Goal: Task Accomplishment & Management: Use online tool/utility

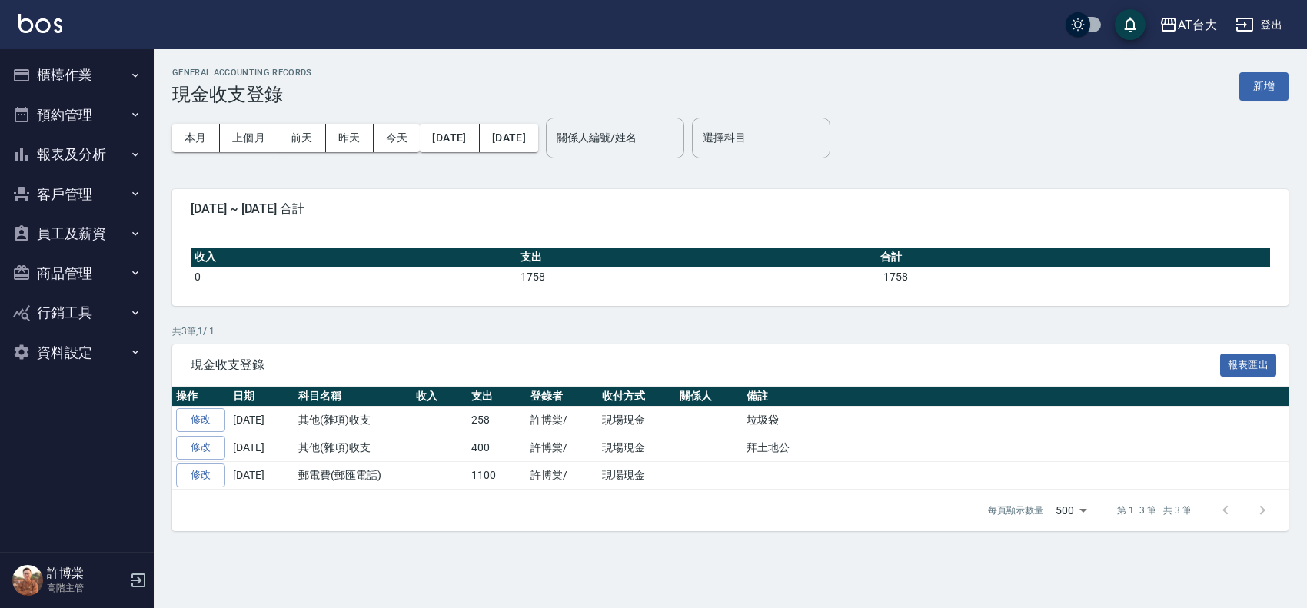
click at [63, 87] on button "櫃檯作業" at bounding box center [77, 75] width 142 height 40
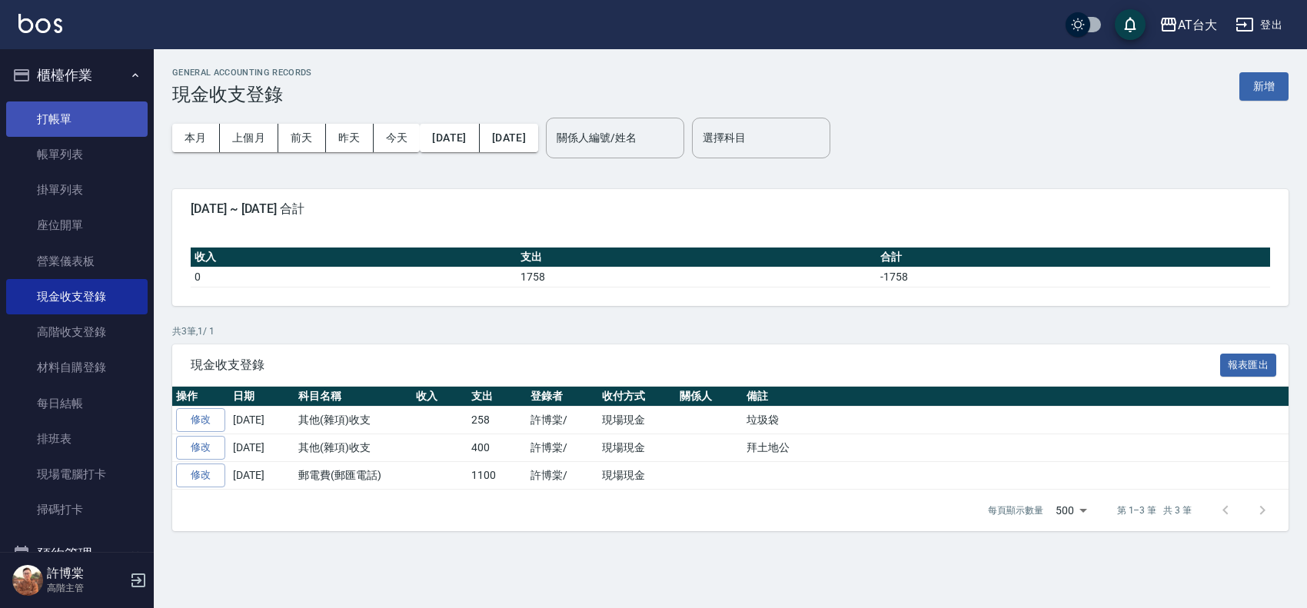
click at [62, 114] on link "打帳單" at bounding box center [77, 119] width 142 height 35
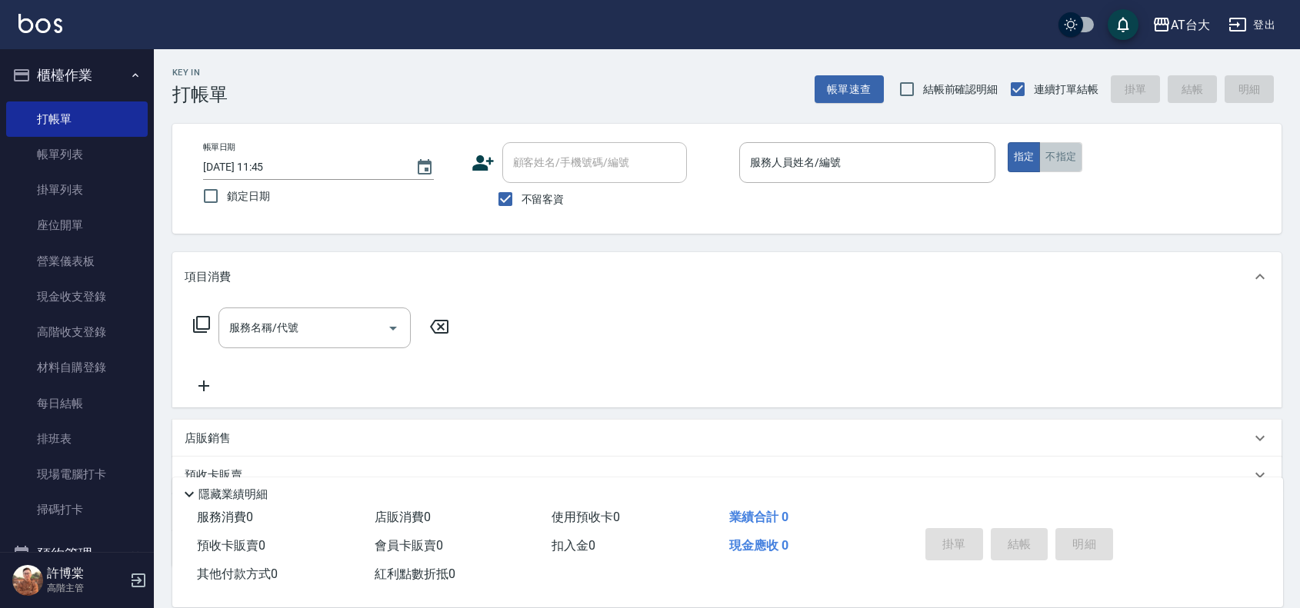
click at [1048, 156] on button "不指定" at bounding box center [1060, 157] width 43 height 30
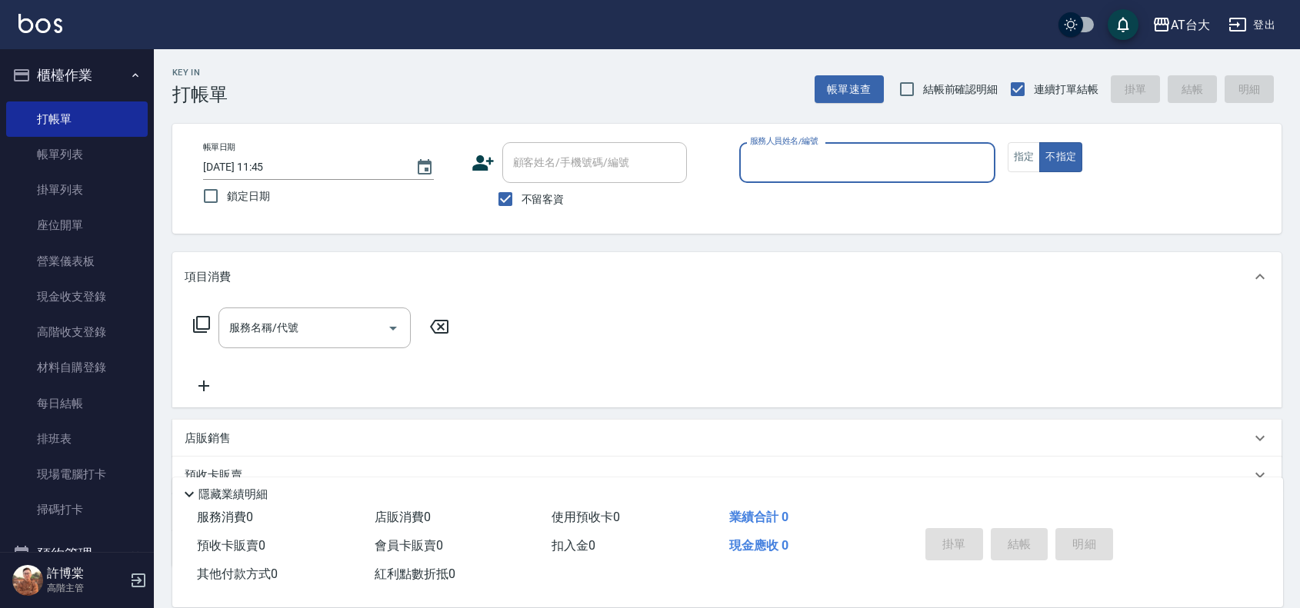
click at [958, 165] on input "服務人員姓名/編號" at bounding box center [867, 162] width 242 height 27
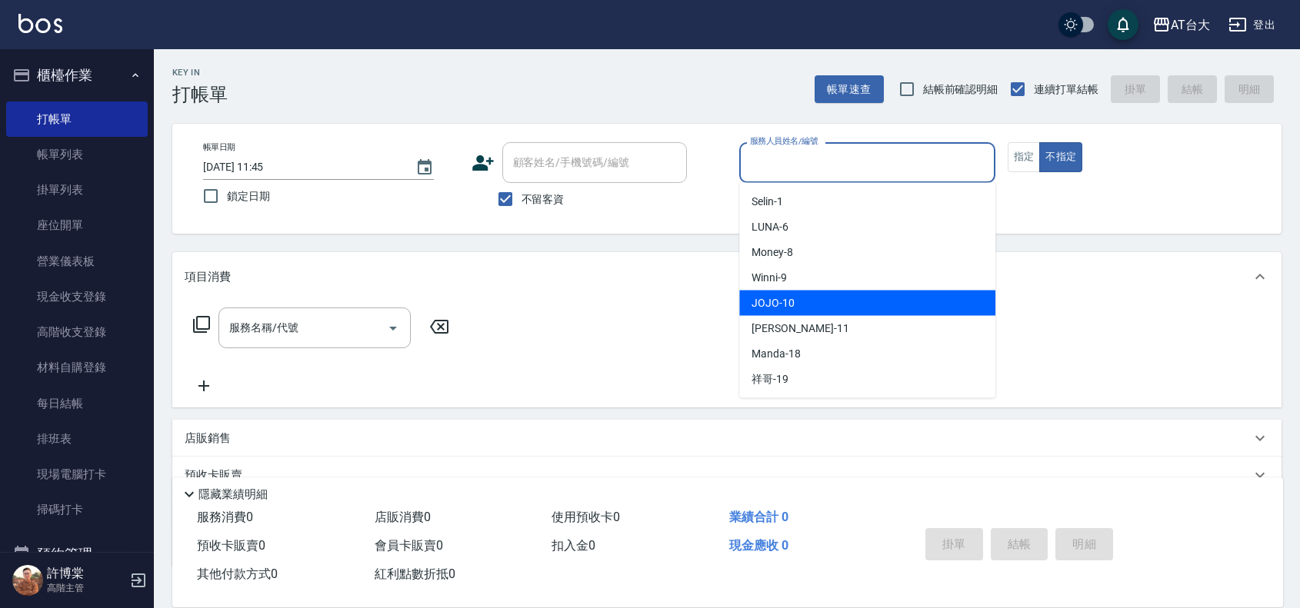
click at [863, 301] on div "JOJO -10" at bounding box center [867, 303] width 256 height 25
type input "JOJO-10"
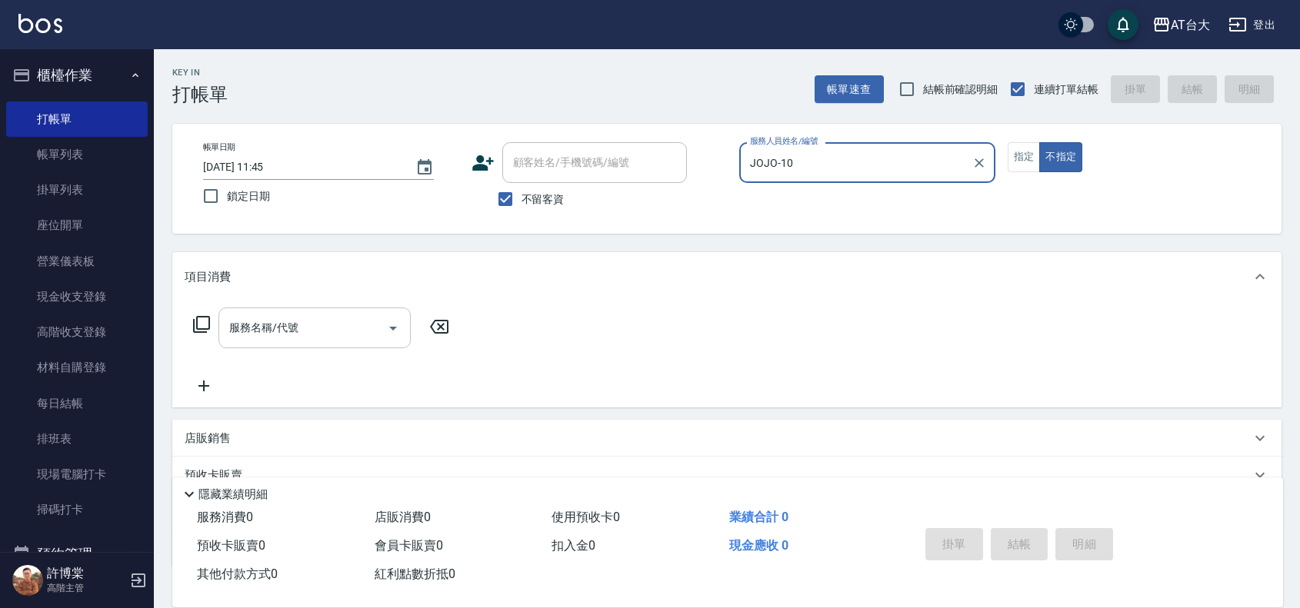
drag, startPoint x: 281, startPoint y: 332, endPoint x: 286, endPoint y: 320, distance: 13.1
click at [286, 320] on div "服務名稱/代號 服務名稱/代號" at bounding box center [314, 328] width 192 height 41
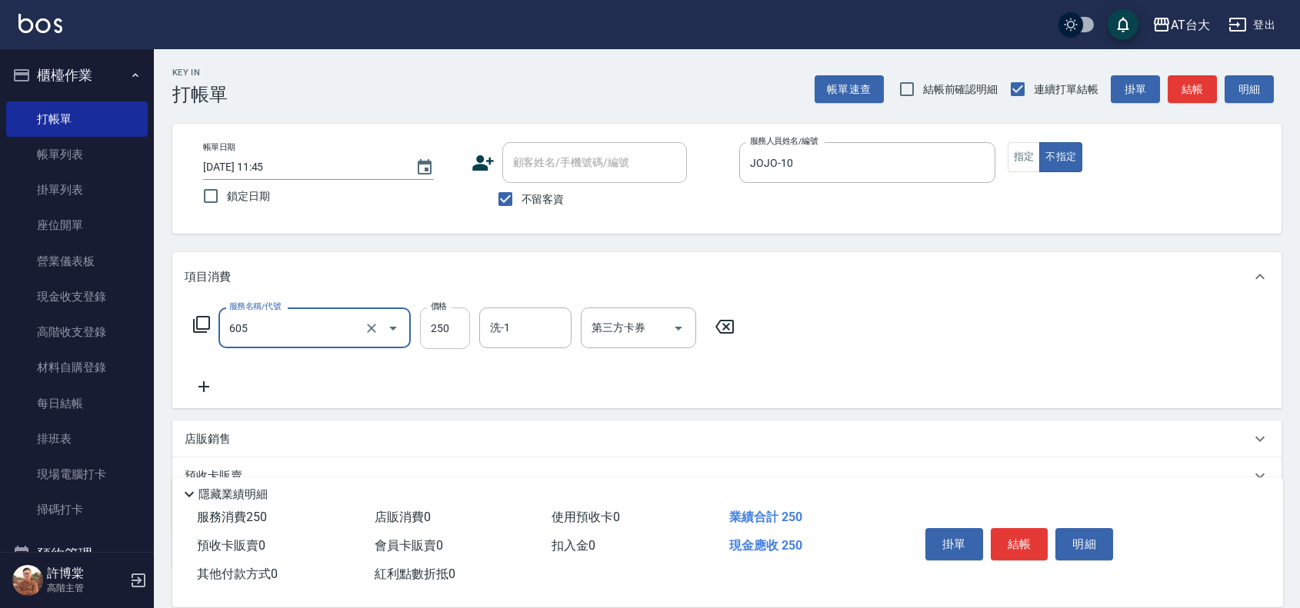
type input "洗髮 (女)(605)"
click at [439, 332] on input "250" at bounding box center [445, 329] width 50 height 42
type input "450"
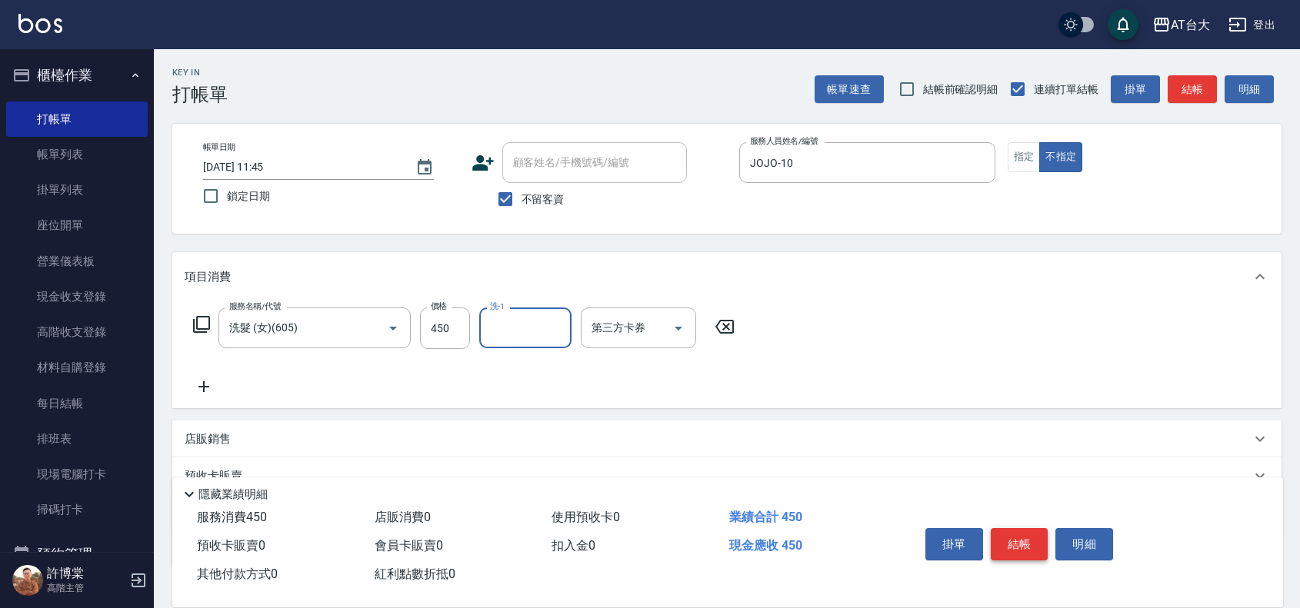
click at [1032, 541] on button "結帳" at bounding box center [1020, 544] width 58 height 32
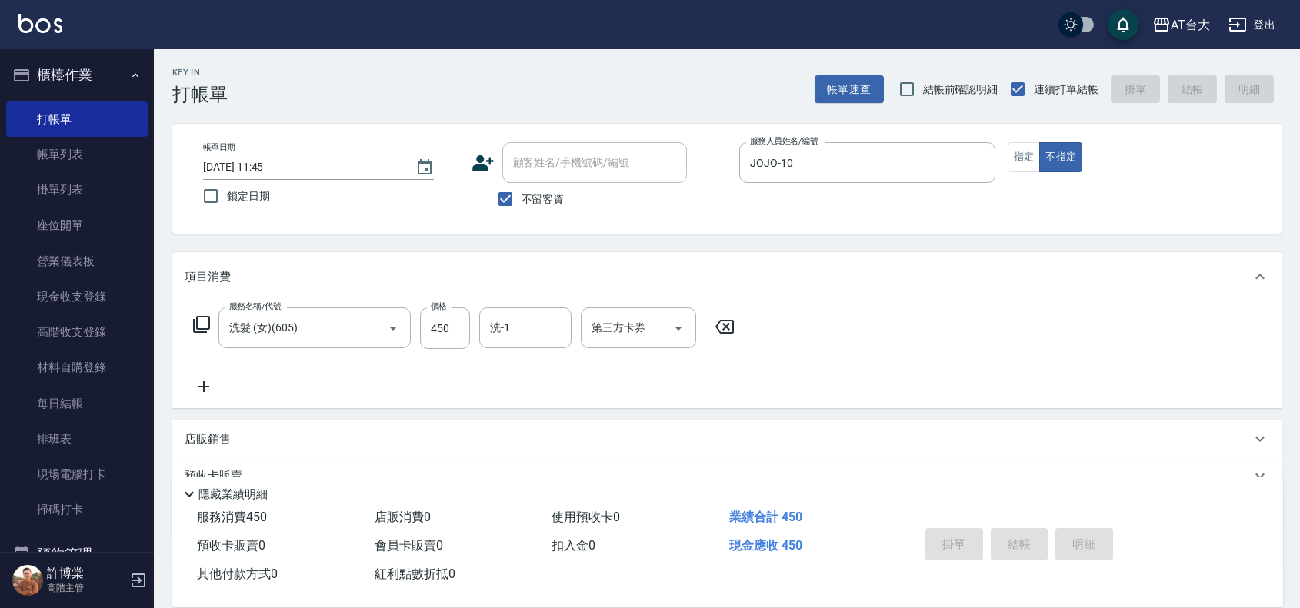
type input "[DATE] 12:05"
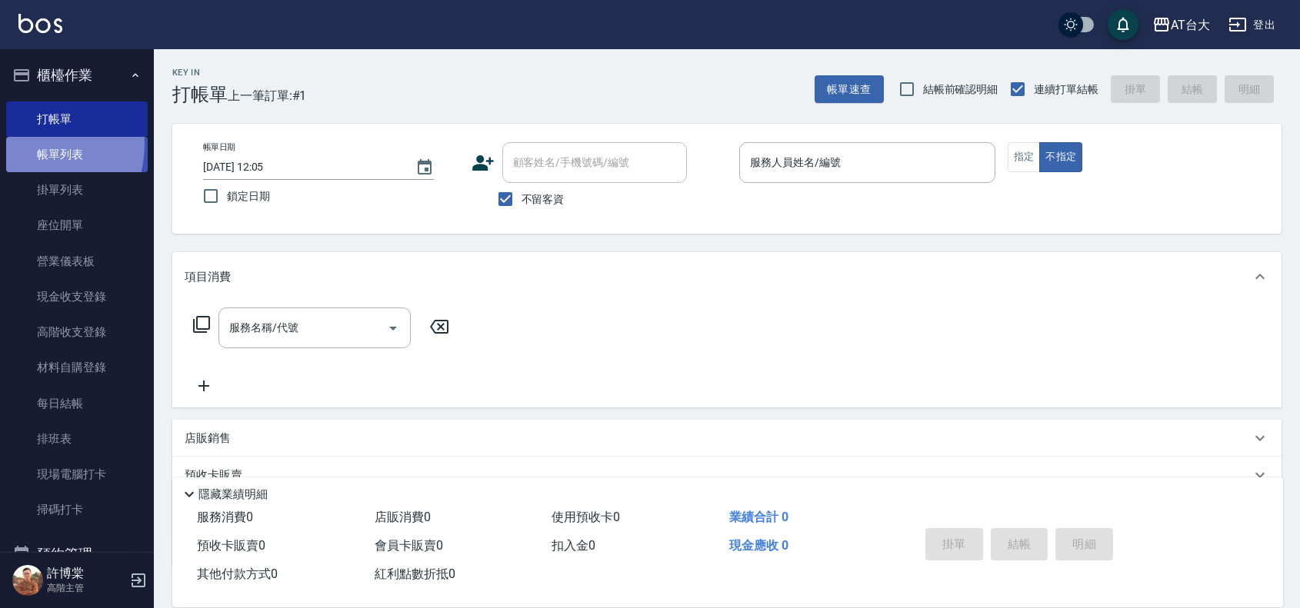
click at [28, 145] on link "帳單列表" at bounding box center [77, 154] width 142 height 35
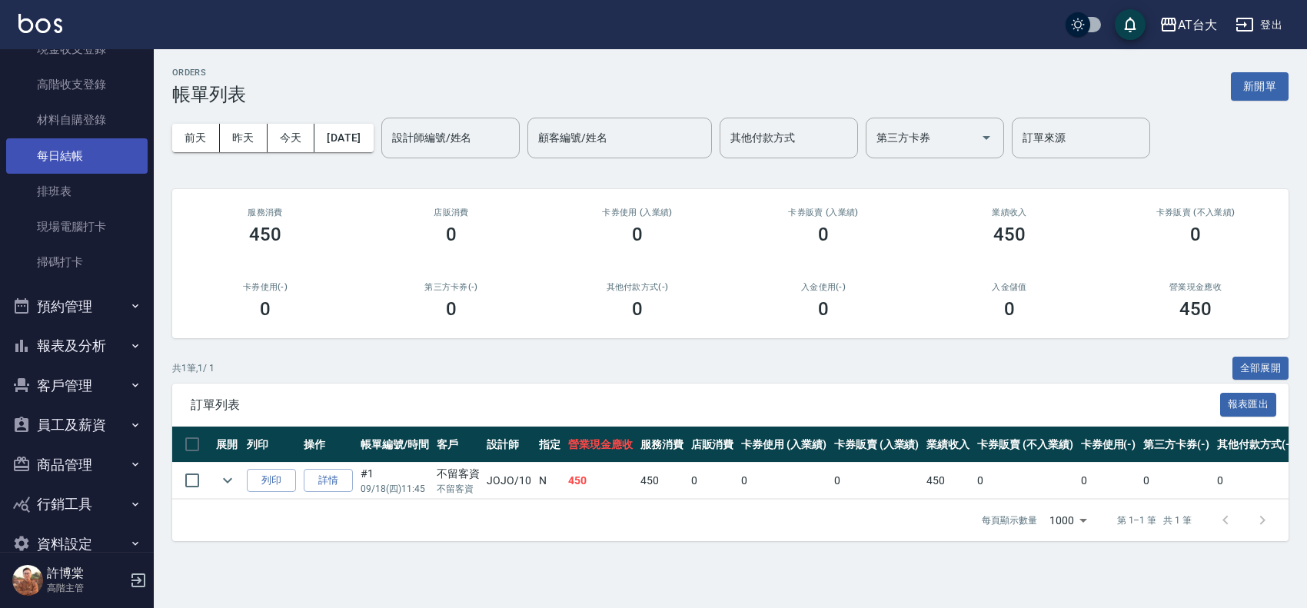
scroll to position [278, 0]
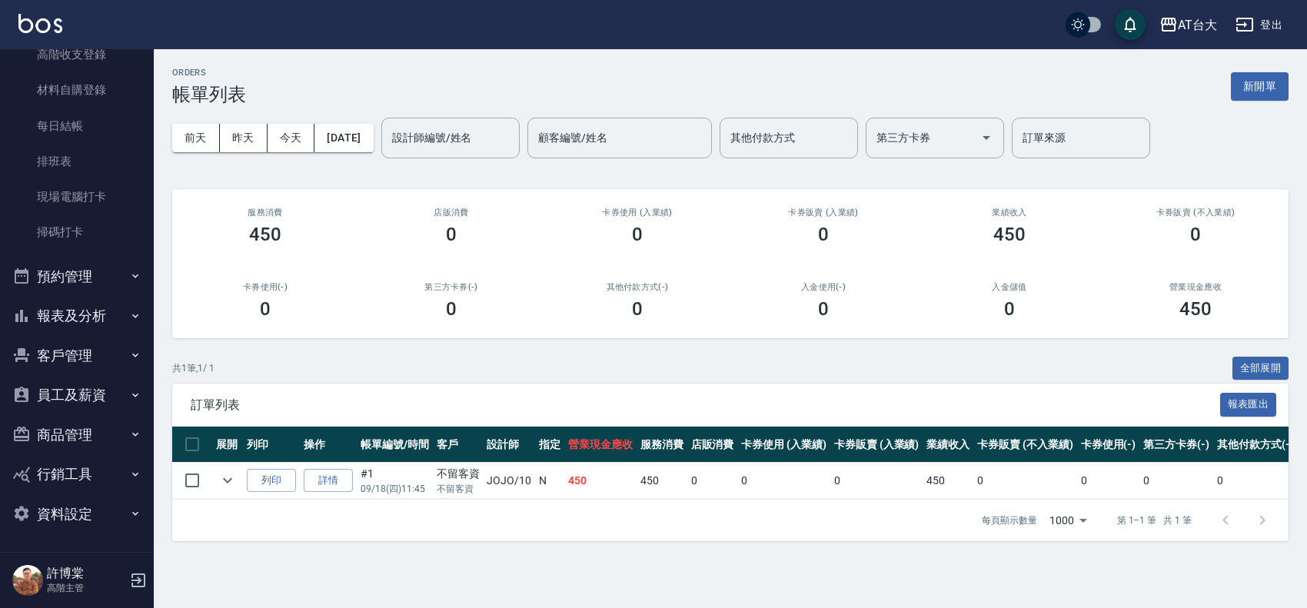
click at [60, 309] on button "報表及分析" at bounding box center [77, 316] width 142 height 40
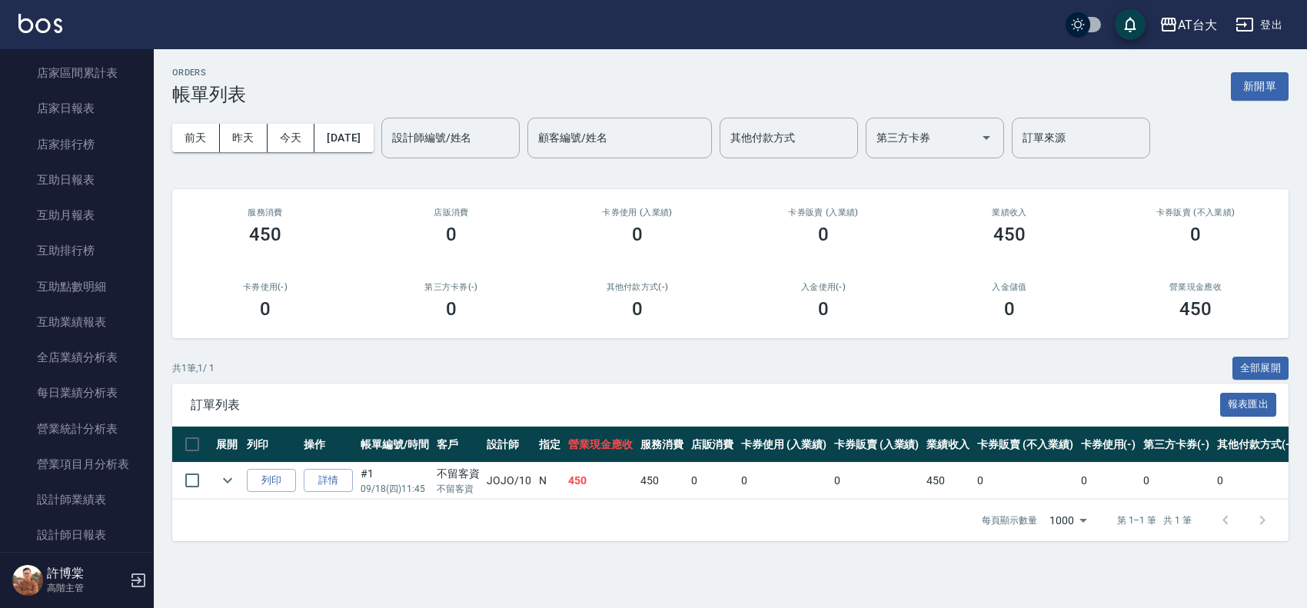
scroll to position [662, 0]
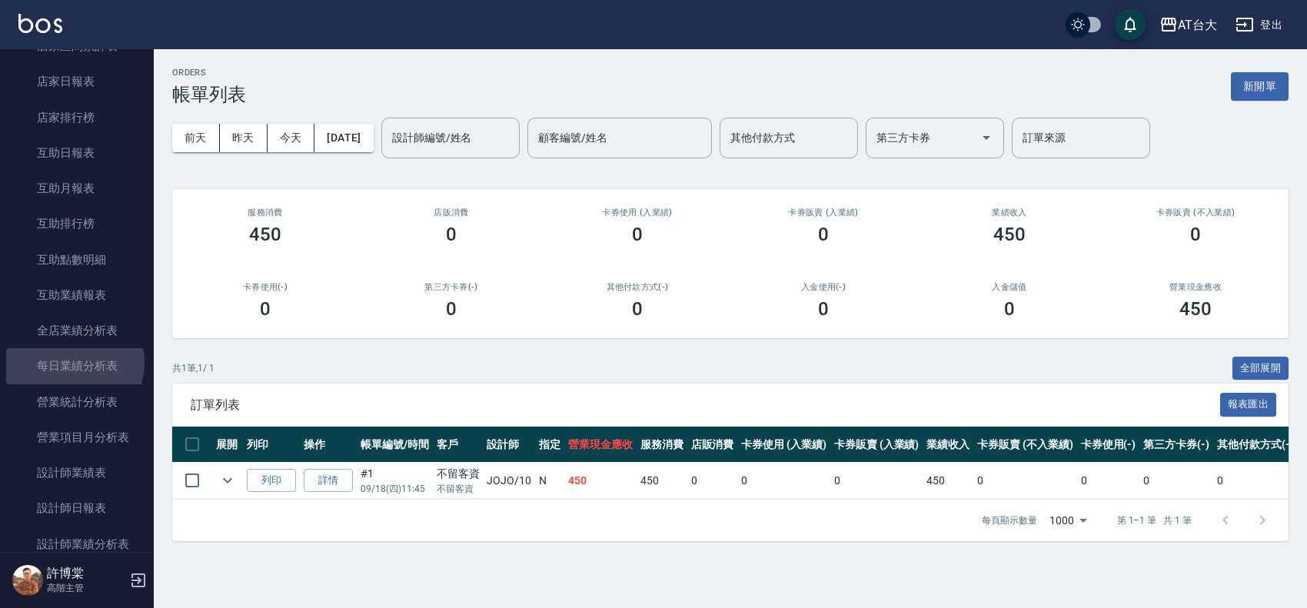
click at [72, 362] on link "每日業績分析表" at bounding box center [77, 365] width 142 height 35
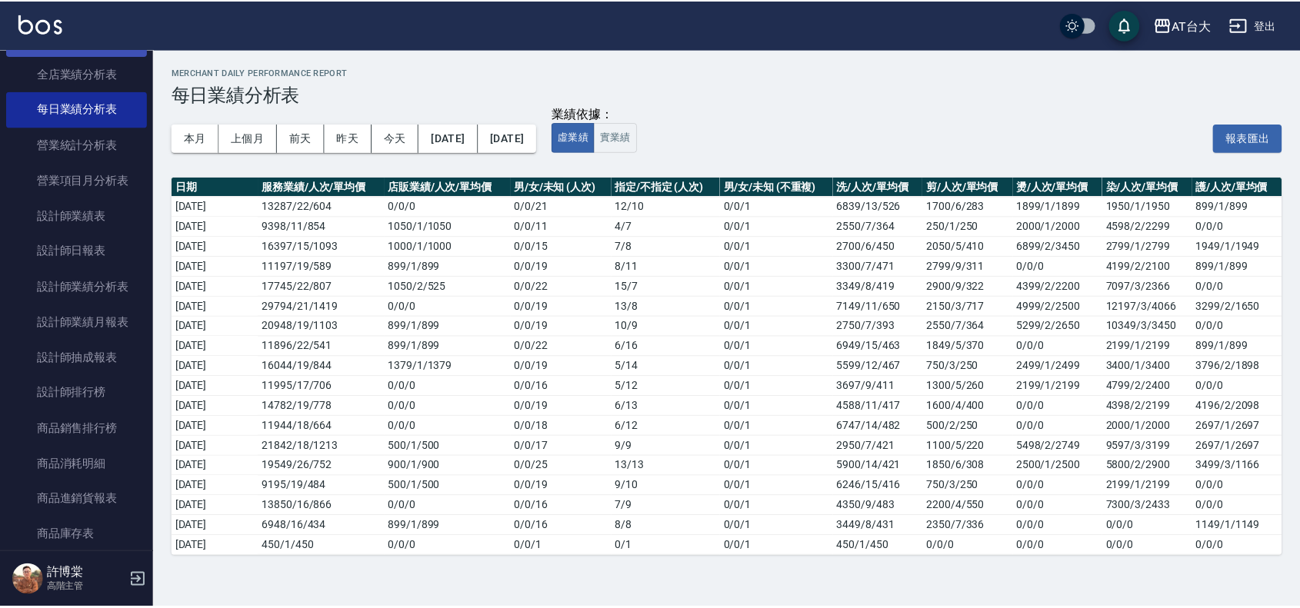
scroll to position [951, 0]
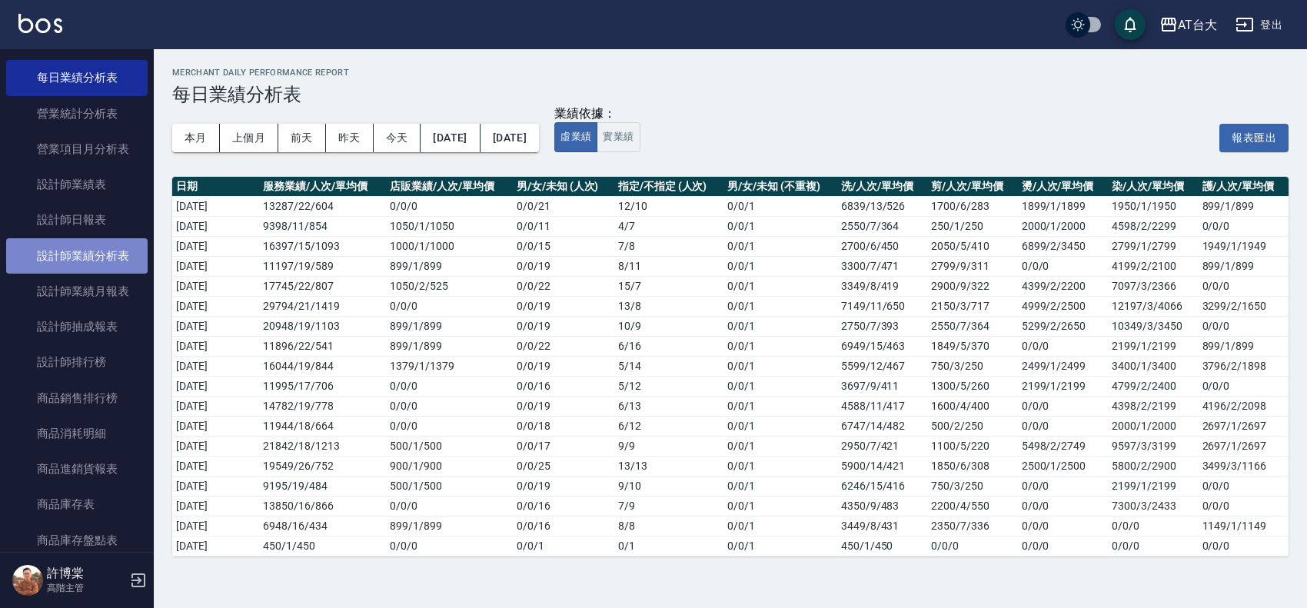
click at [90, 250] on link "設計師業績分析表" at bounding box center [77, 255] width 142 height 35
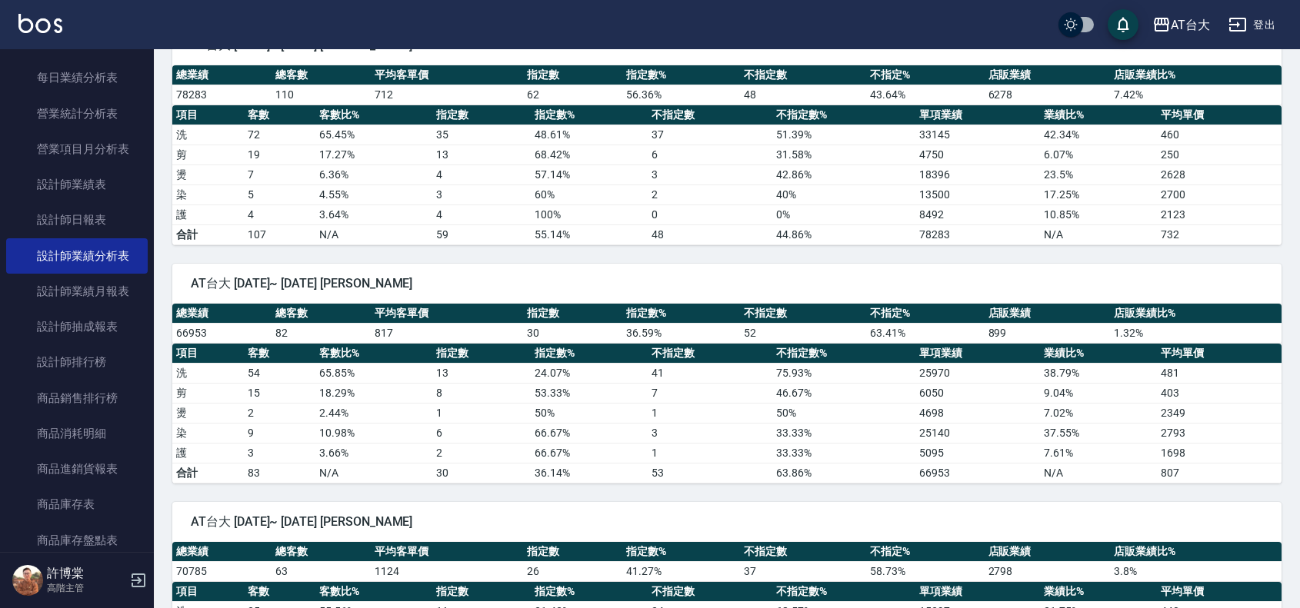
scroll to position [481, 0]
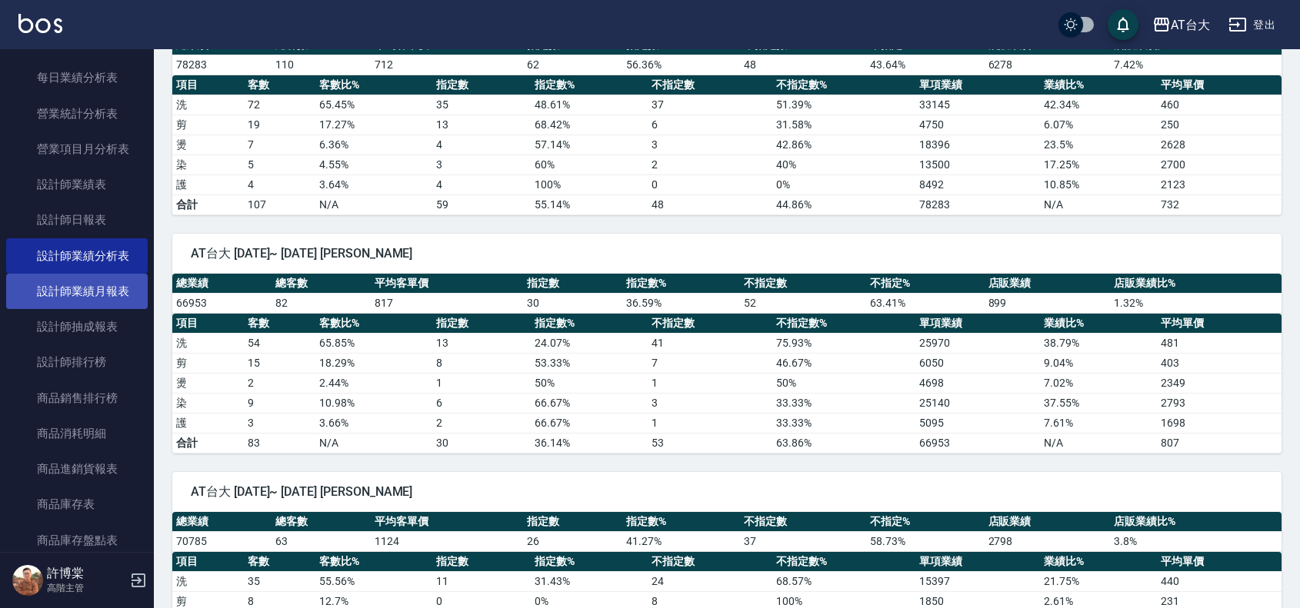
click at [78, 283] on link "設計師業績月報表" at bounding box center [77, 291] width 142 height 35
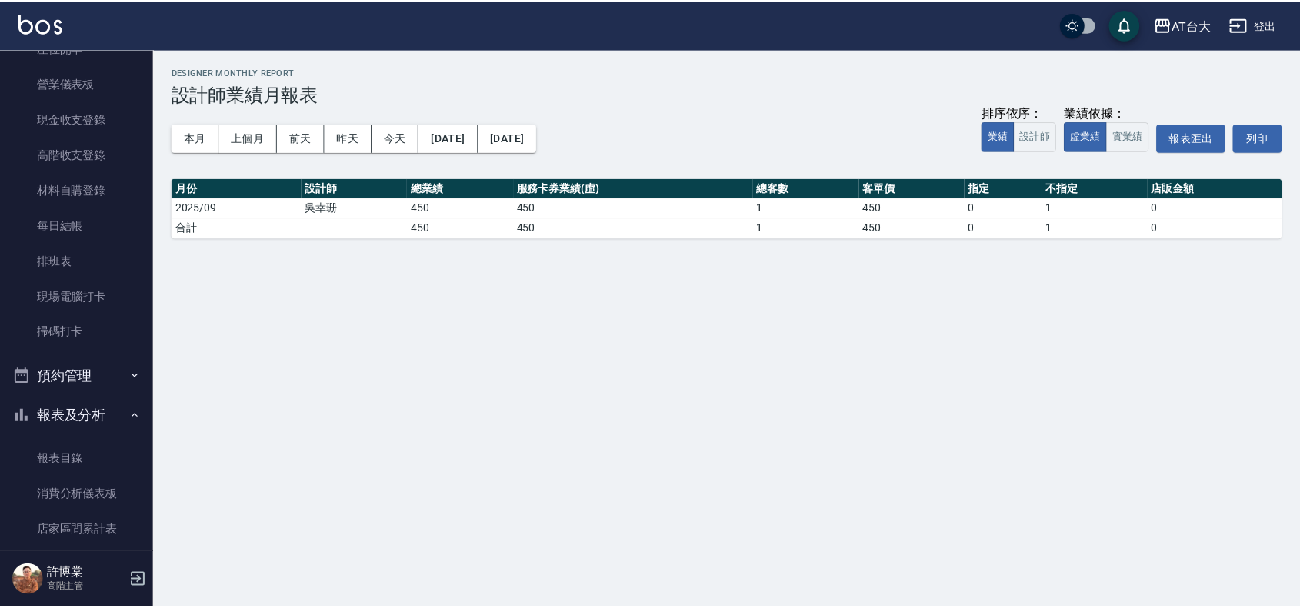
scroll to position [288, 0]
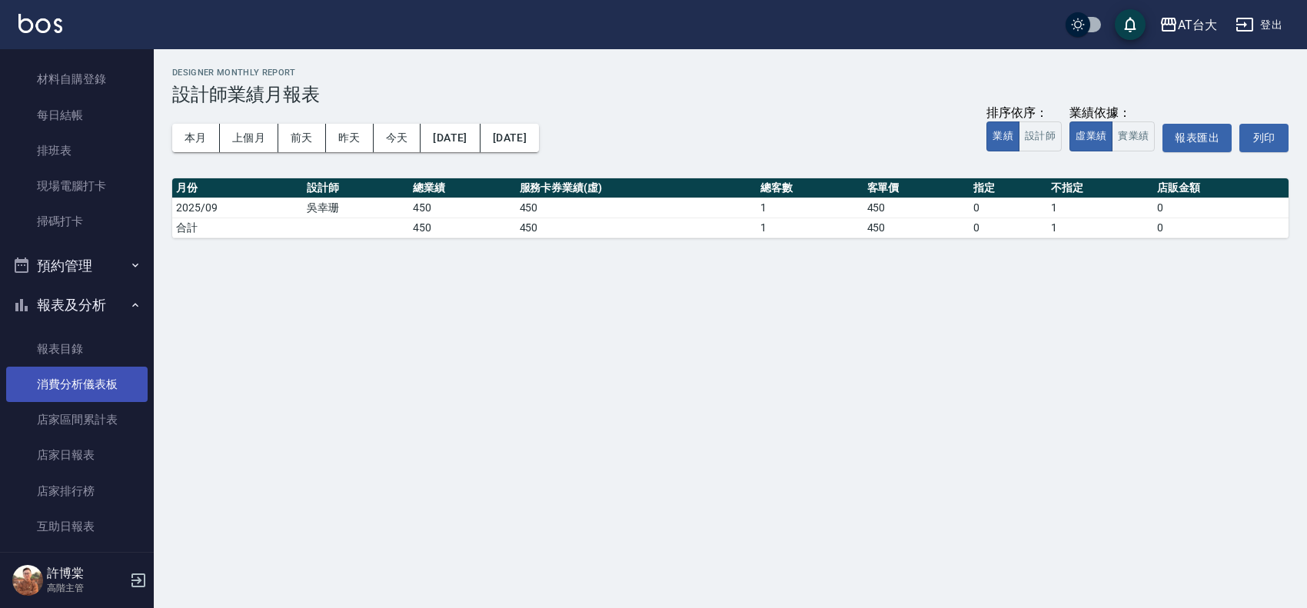
click at [105, 373] on link "消費分析儀表板" at bounding box center [77, 384] width 142 height 35
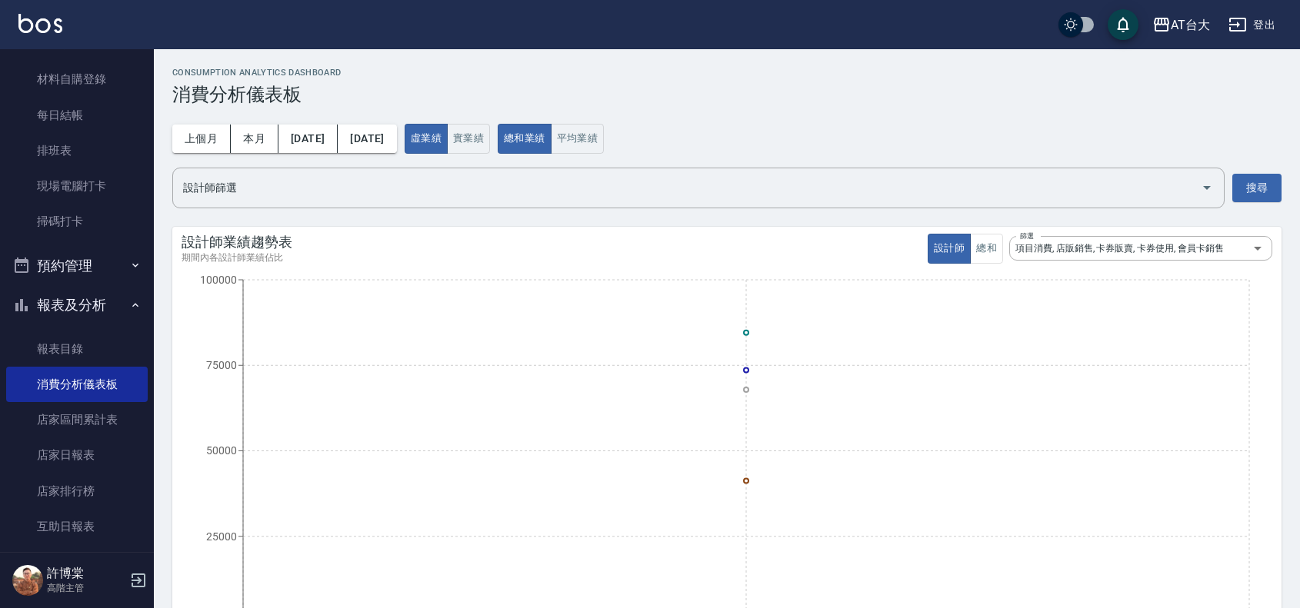
click at [101, 297] on button "報表及分析" at bounding box center [77, 305] width 142 height 40
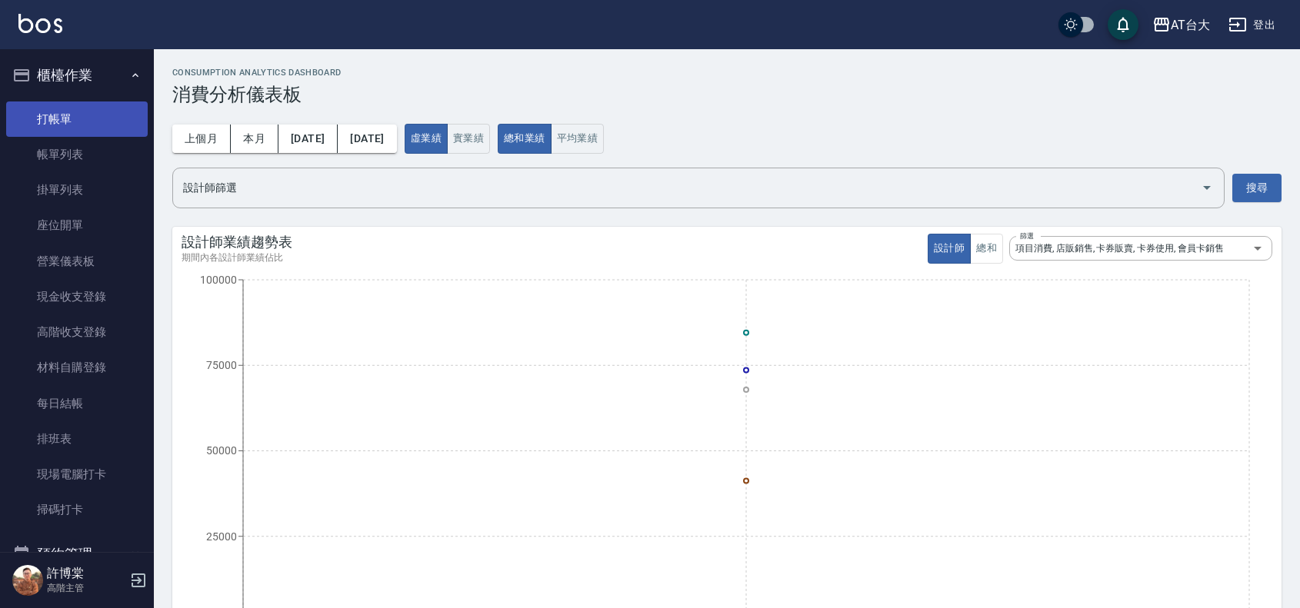
click at [81, 118] on link "打帳單" at bounding box center [77, 119] width 142 height 35
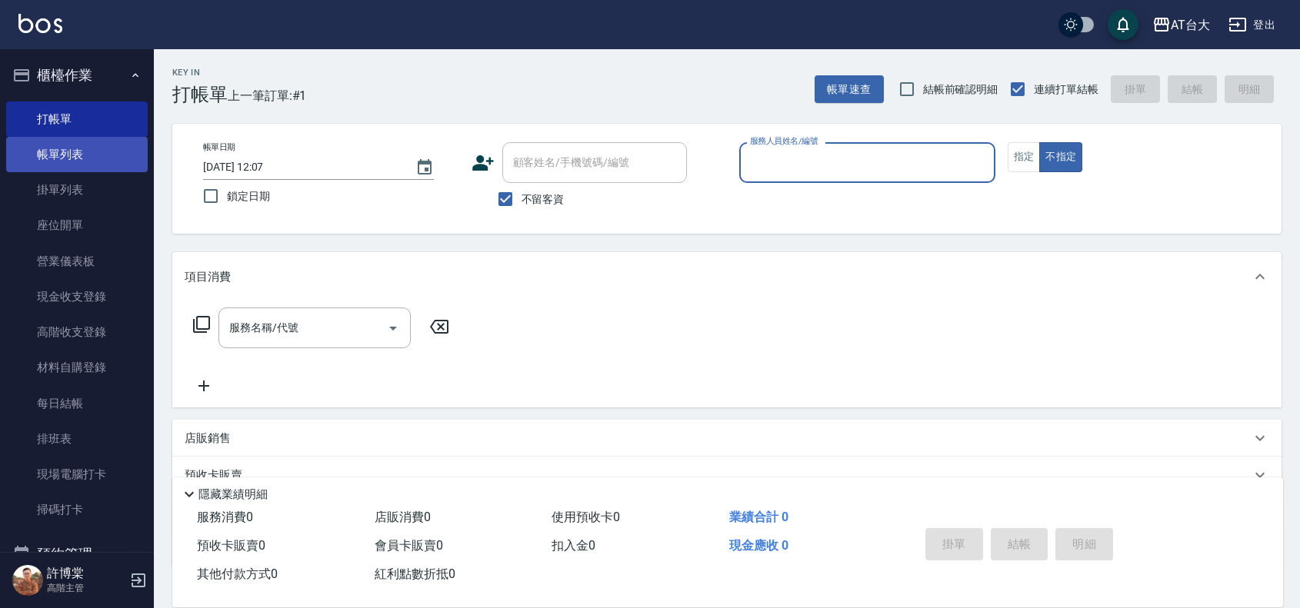
click at [102, 163] on link "帳單列表" at bounding box center [77, 154] width 142 height 35
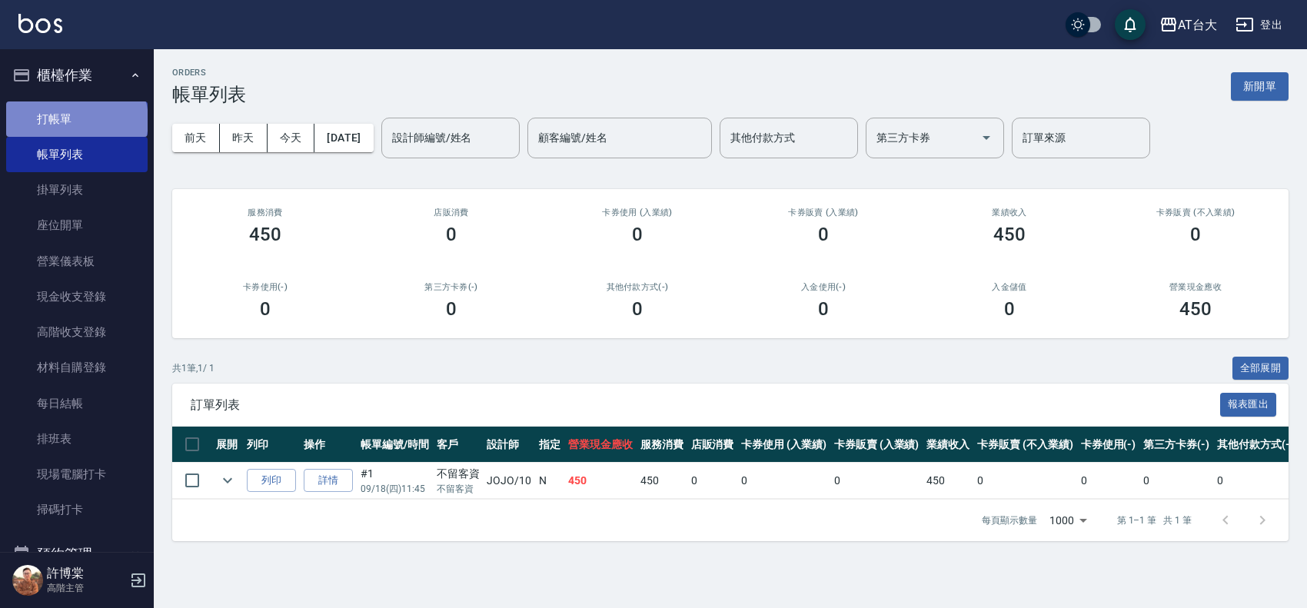
click at [75, 120] on link "打帳單" at bounding box center [77, 119] width 142 height 35
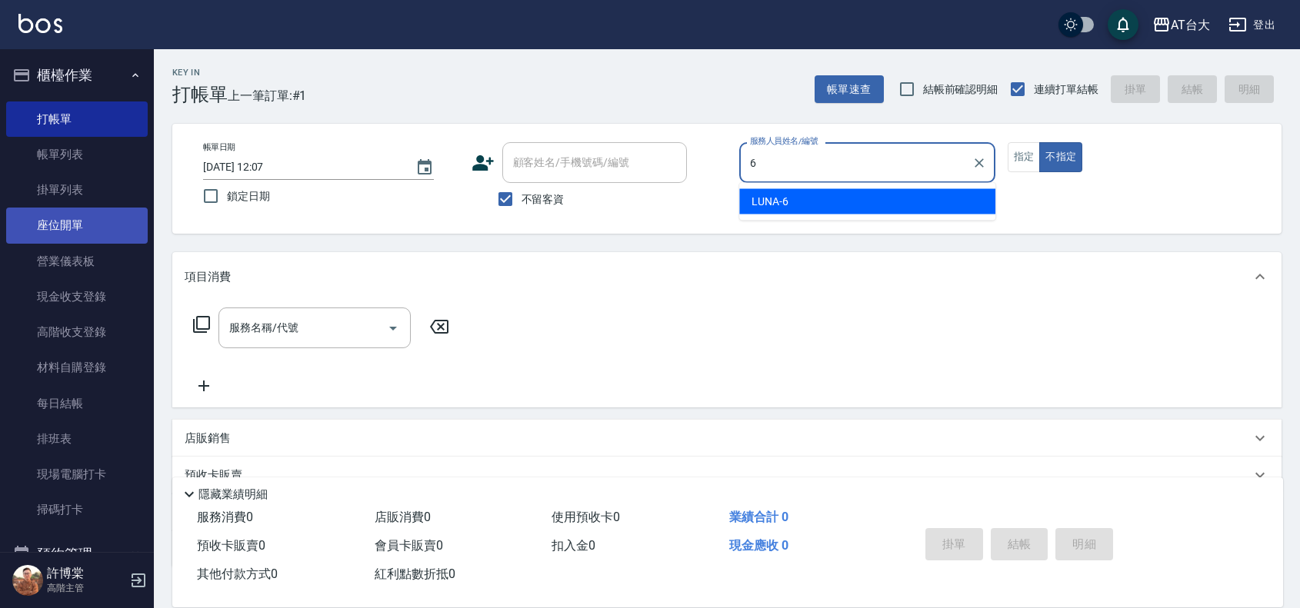
type input "LUNA-6"
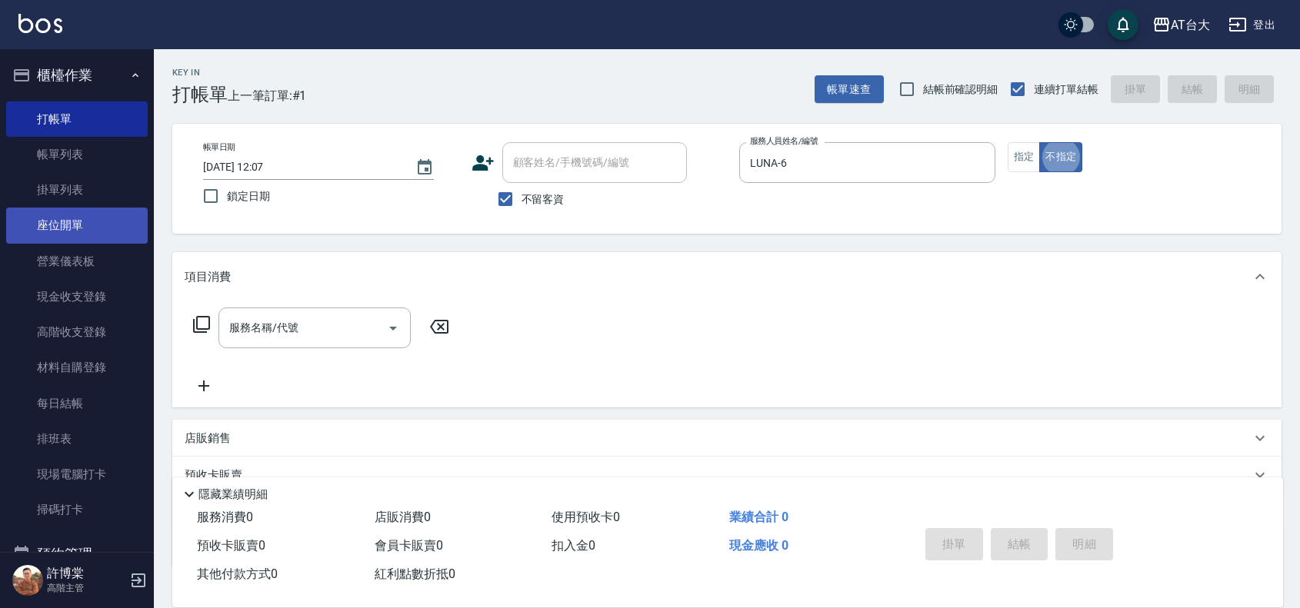
type button "false"
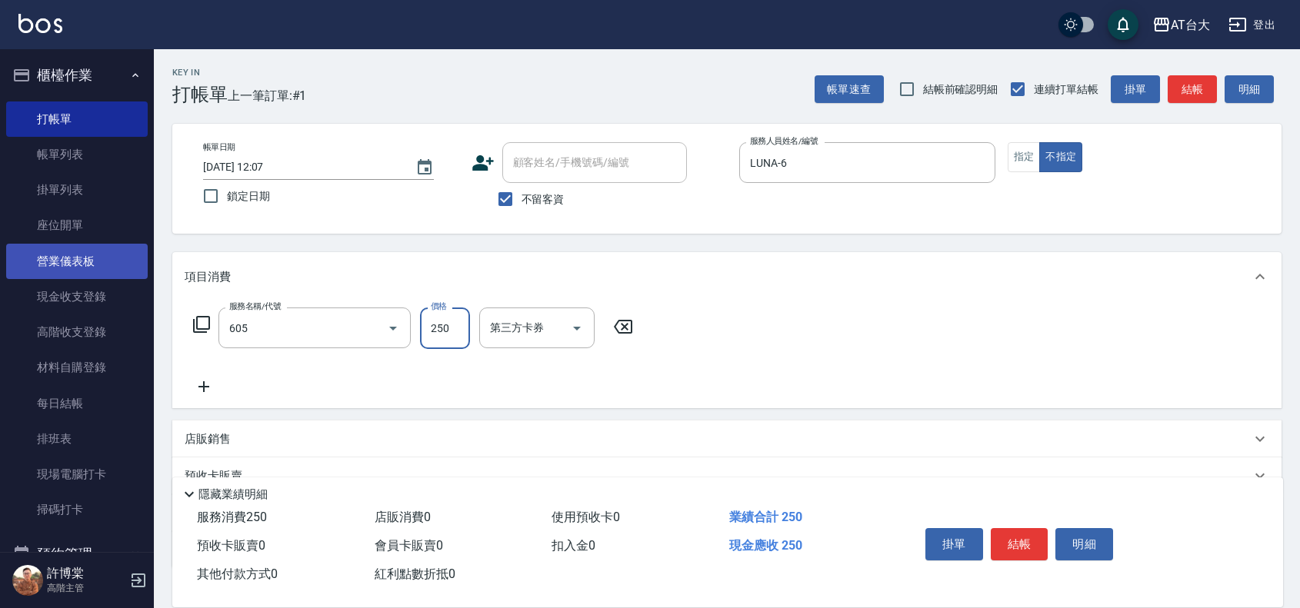
type input "洗髮 (女)(605)"
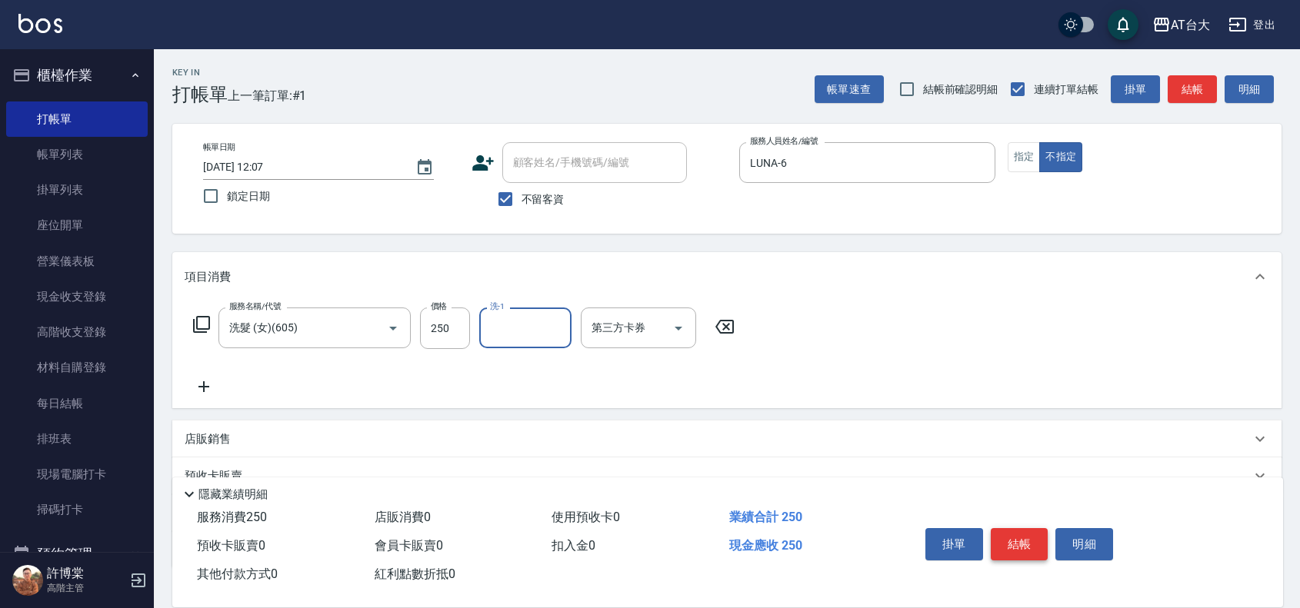
click at [1031, 546] on button "結帳" at bounding box center [1020, 544] width 58 height 32
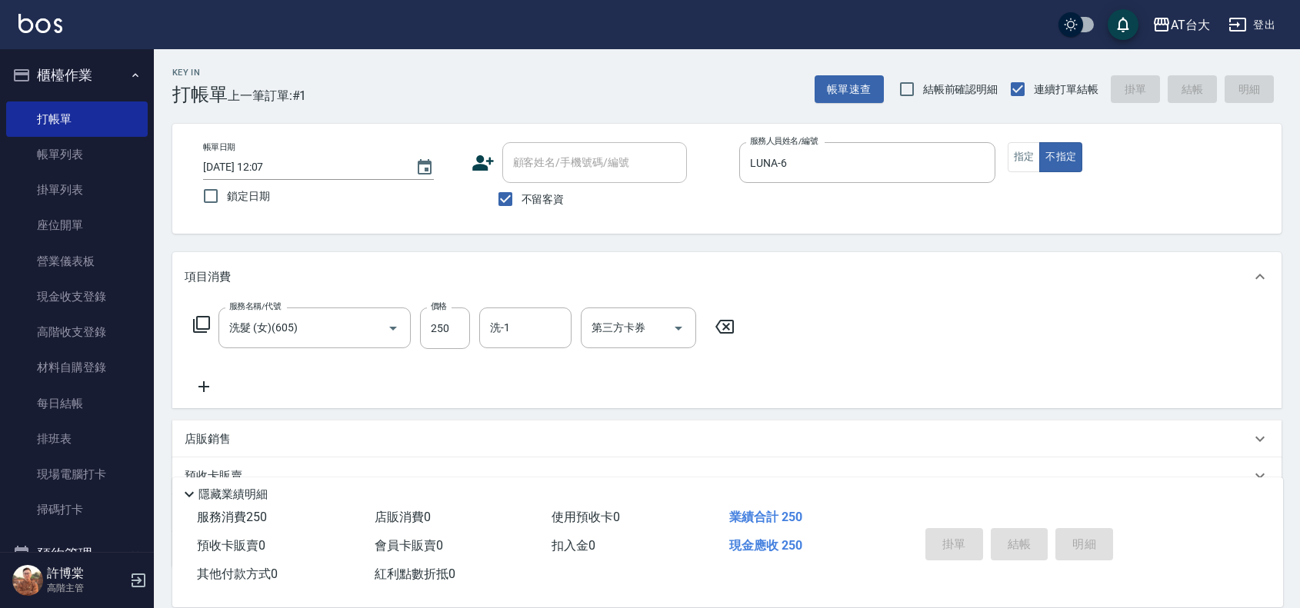
type input "[DATE] 12:32"
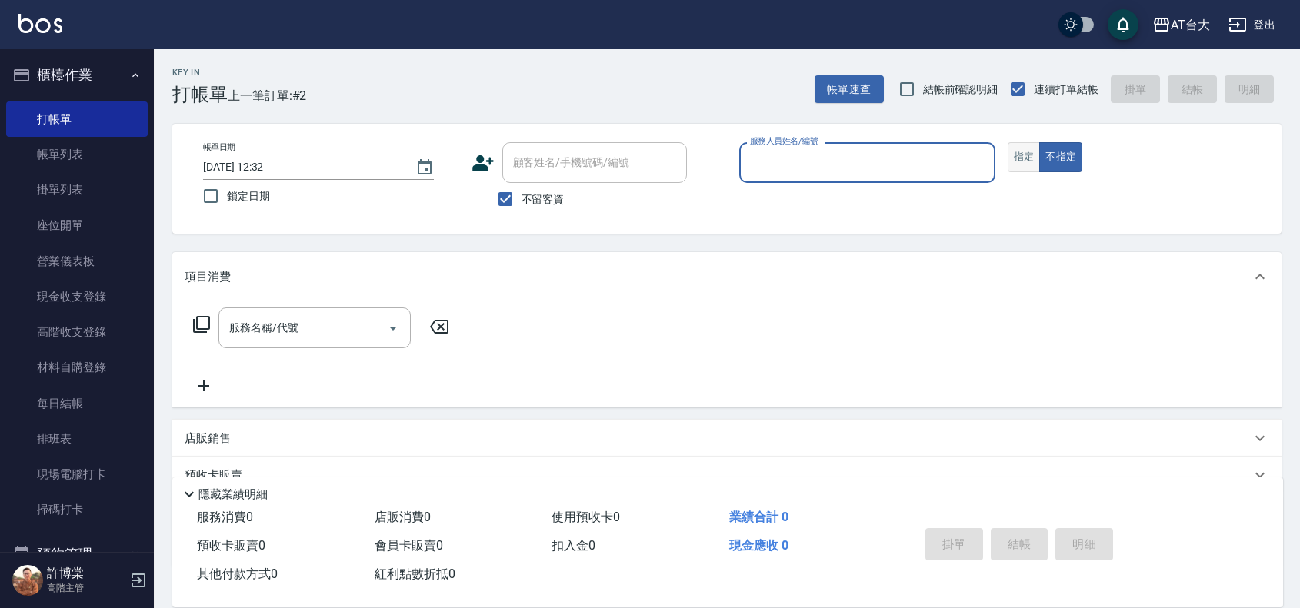
click at [1014, 151] on button "指定" at bounding box center [1023, 157] width 33 height 30
click at [923, 152] on input "服務人員姓名/編號" at bounding box center [867, 162] width 242 height 27
type input "605"
click at [1007, 142] on button "指定" at bounding box center [1023, 157] width 33 height 30
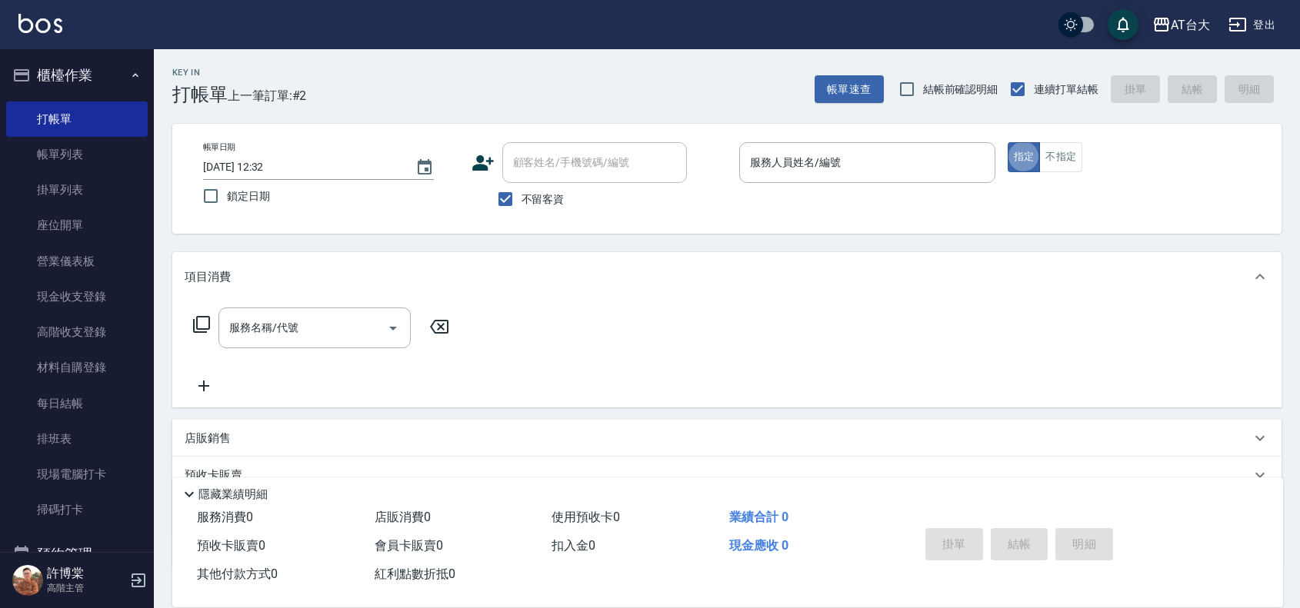
type button "true"
drag, startPoint x: 887, startPoint y: 152, endPoint x: 897, endPoint y: 166, distance: 17.5
click at [897, 166] on input "服務人員姓名/編號" at bounding box center [867, 162] width 242 height 27
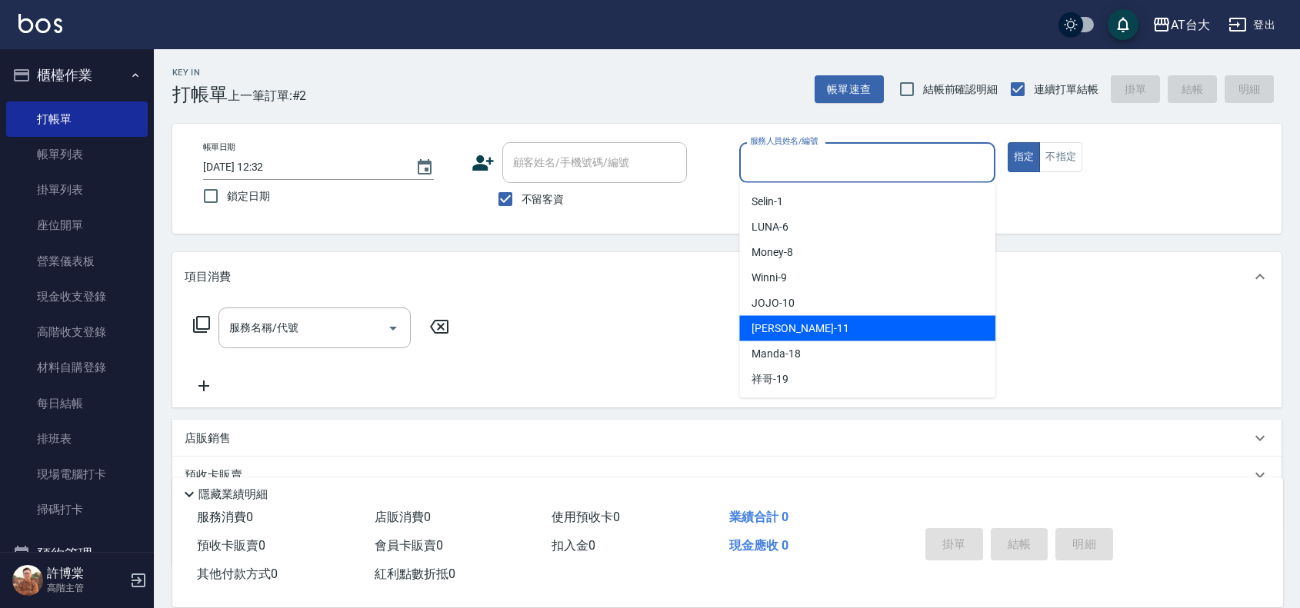
click at [809, 331] on div "[PERSON_NAME] -11" at bounding box center [867, 328] width 256 height 25
type input "[PERSON_NAME]-11"
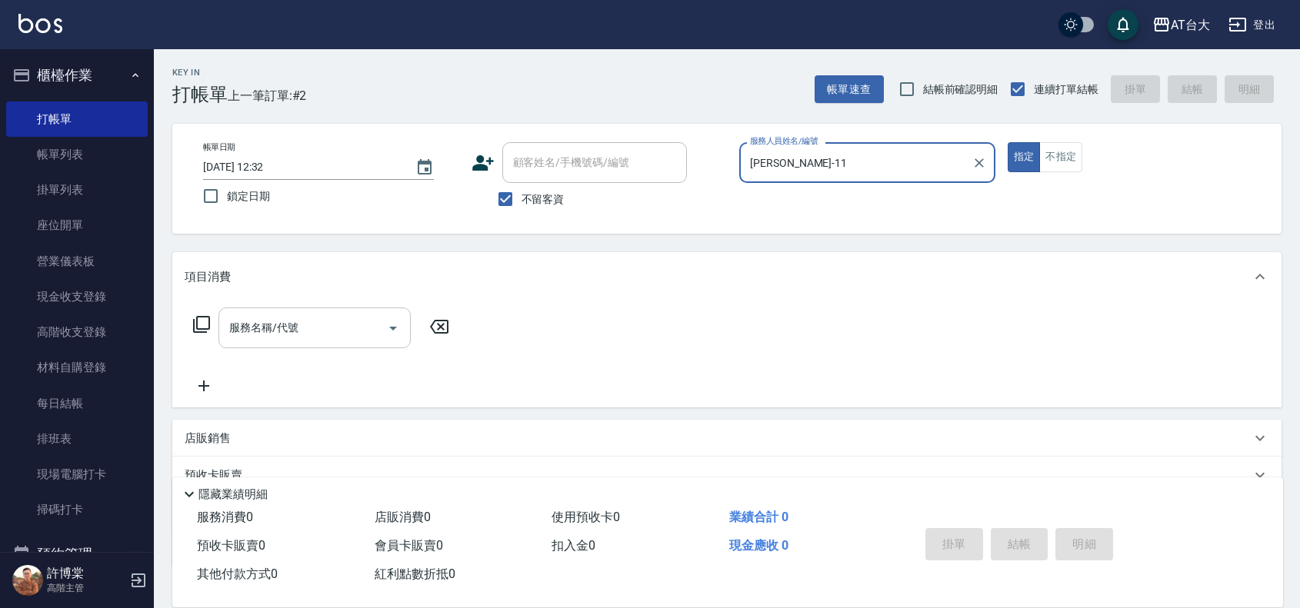
click at [315, 328] on input "服務名稱/代號" at bounding box center [302, 328] width 155 height 27
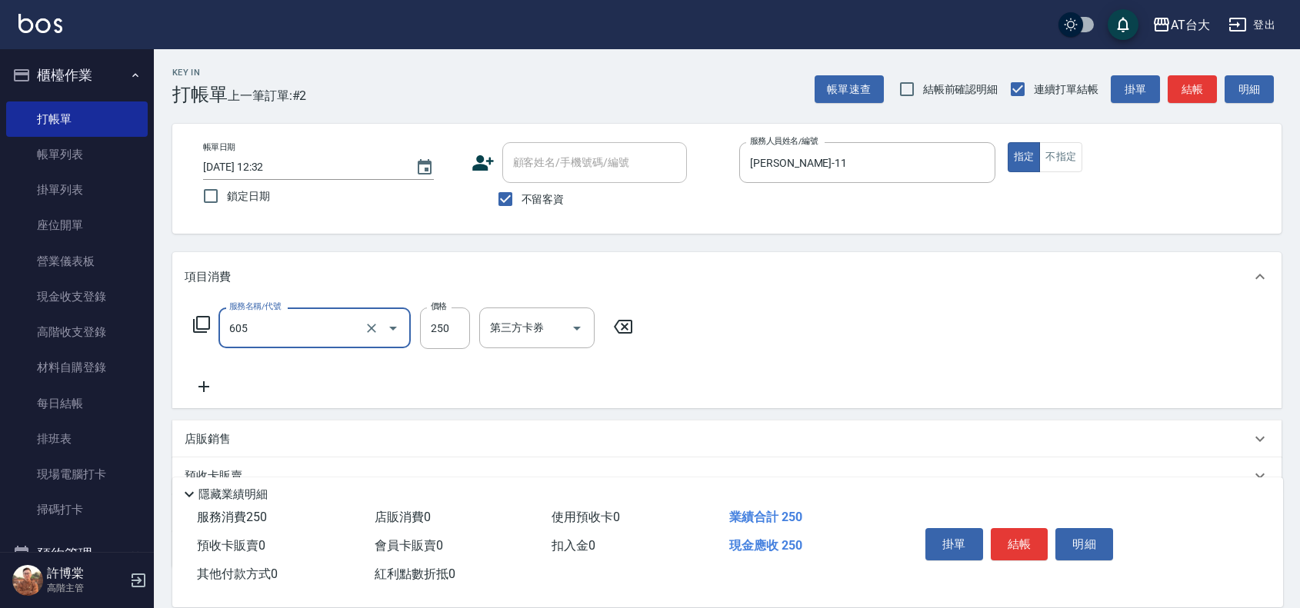
type input "洗髮 (女)(605)"
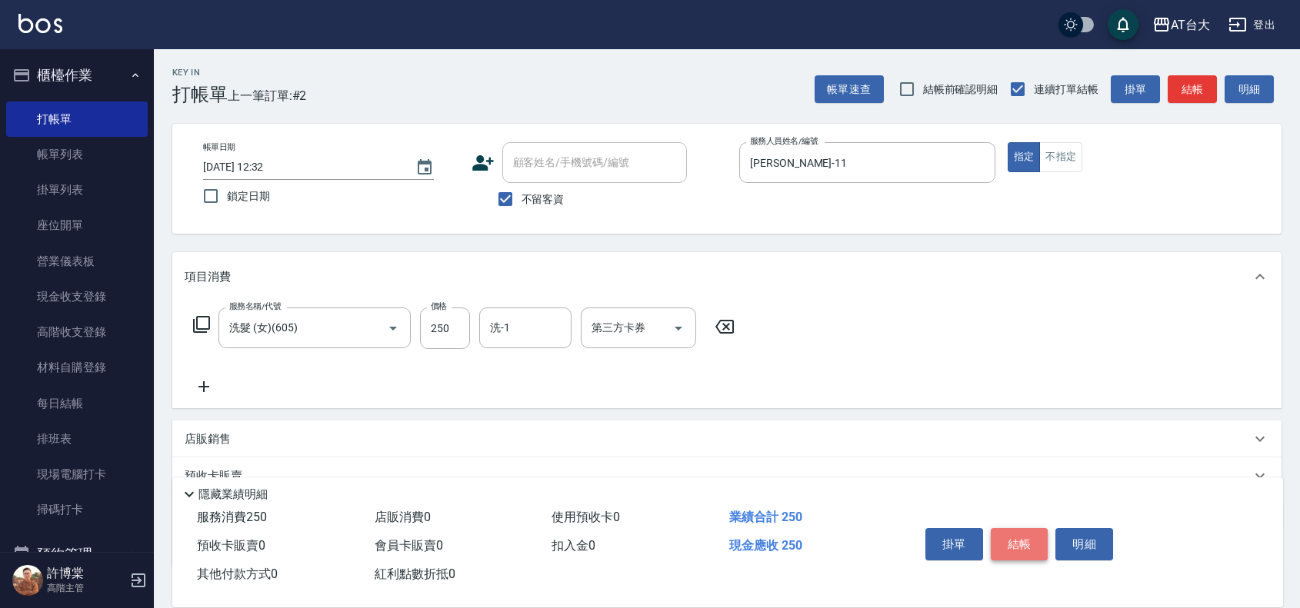
click at [1035, 534] on button "結帳" at bounding box center [1020, 544] width 58 height 32
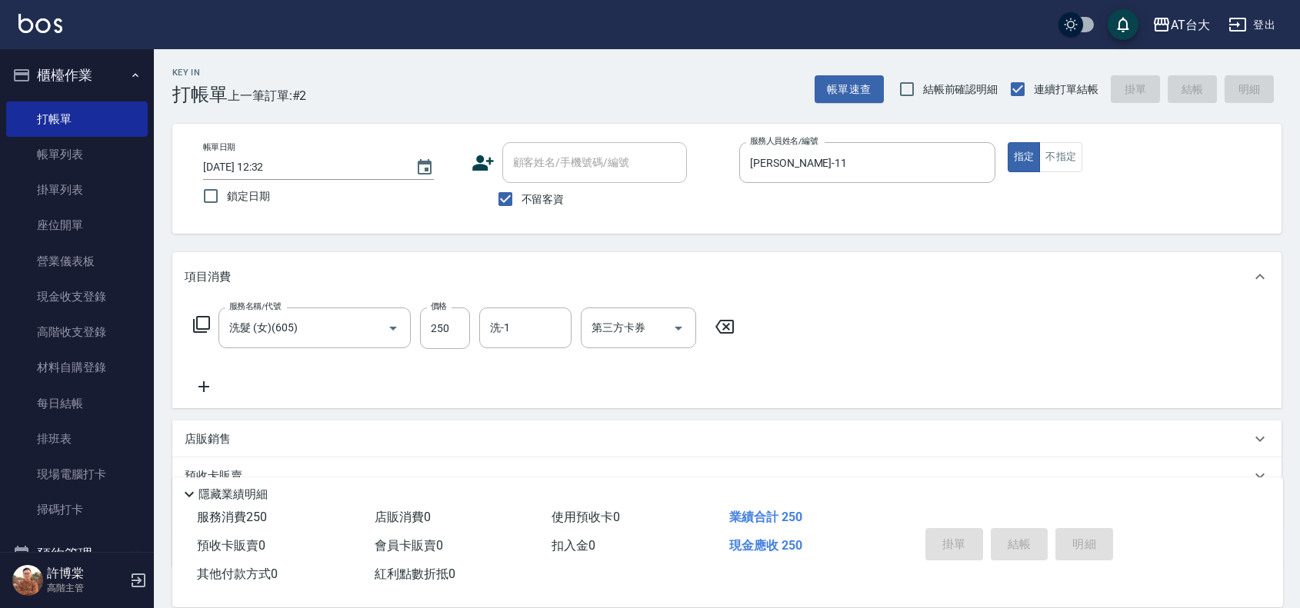
type input "[DATE] 12:43"
